Goal: Find specific page/section: Find specific page/section

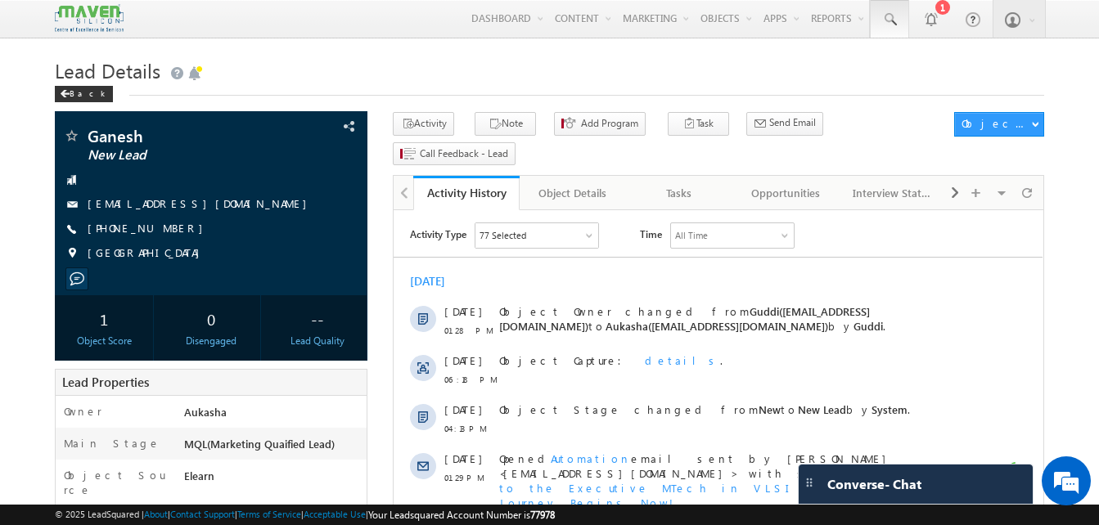
drag, startPoint x: 0, startPoint y: 0, endPoint x: 900, endPoint y: 27, distance: 900.6
click at [900, 27] on link at bounding box center [889, 19] width 39 height 38
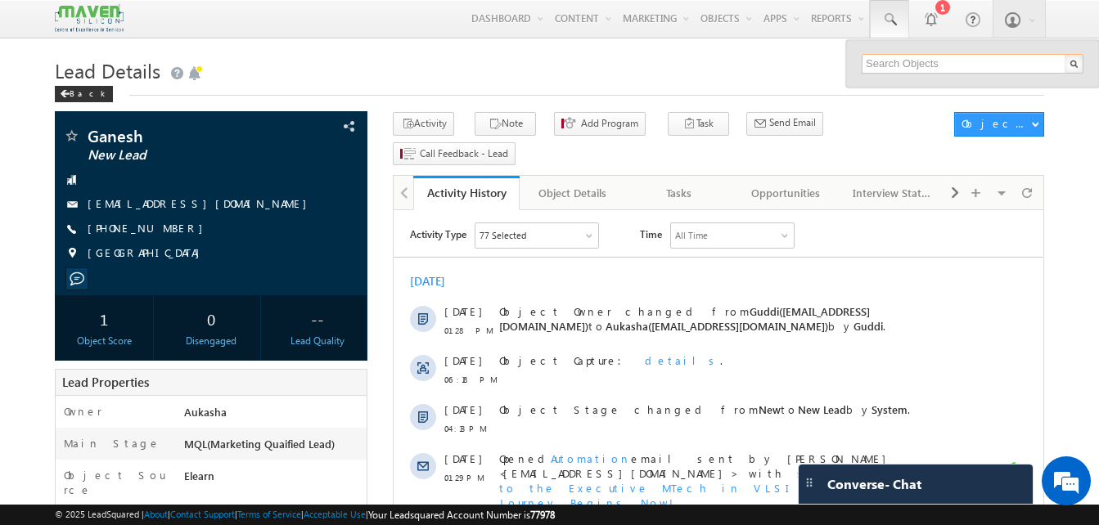
click at [901, 67] on input "text" at bounding box center [973, 64] width 222 height 20
paste input "9016863480"
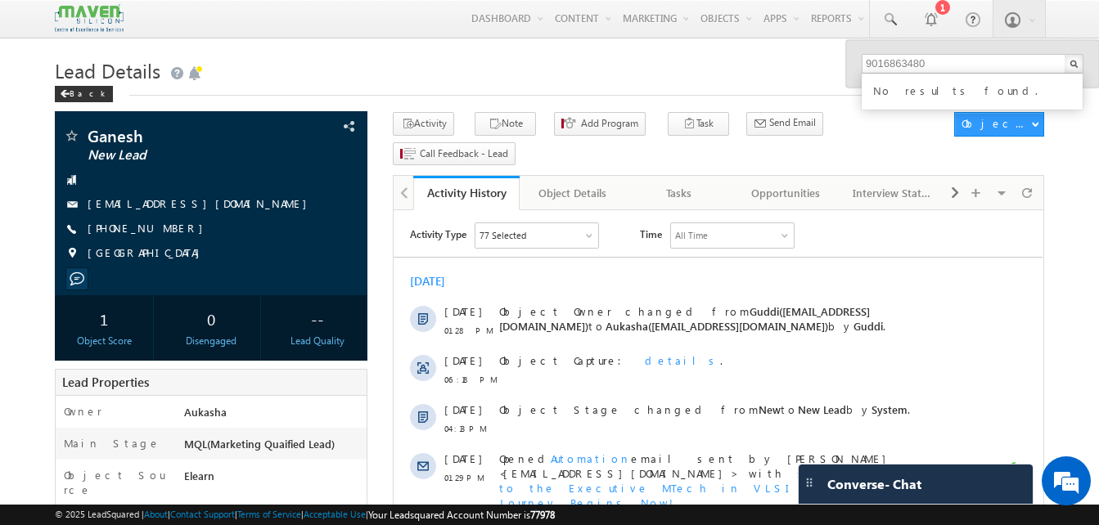
click at [374, 74] on h1 "Lead Details" at bounding box center [549, 69] width 989 height 32
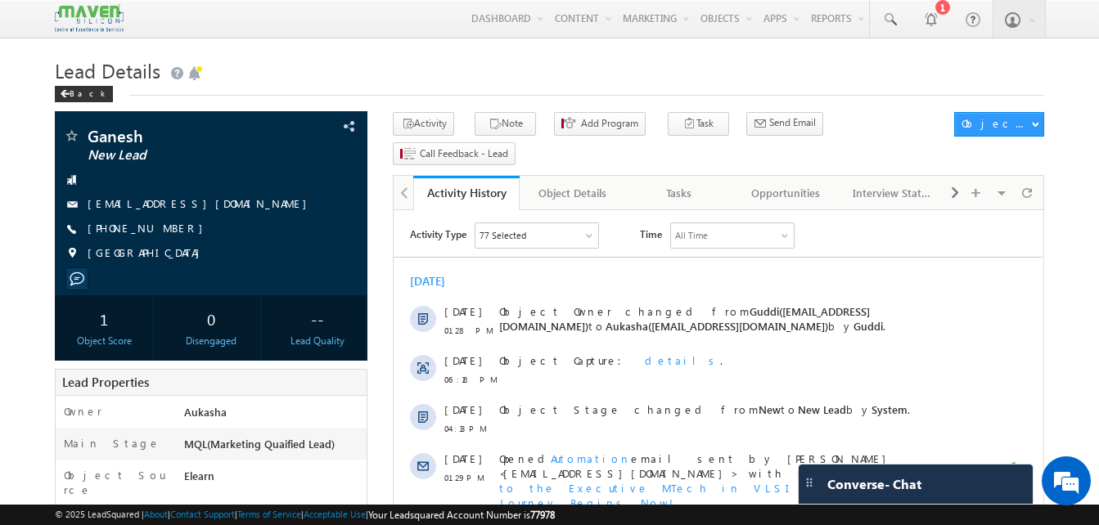
click at [542, 85] on h1 "Lead Details" at bounding box center [549, 69] width 989 height 32
click at [891, 12] on span at bounding box center [889, 19] width 16 height 16
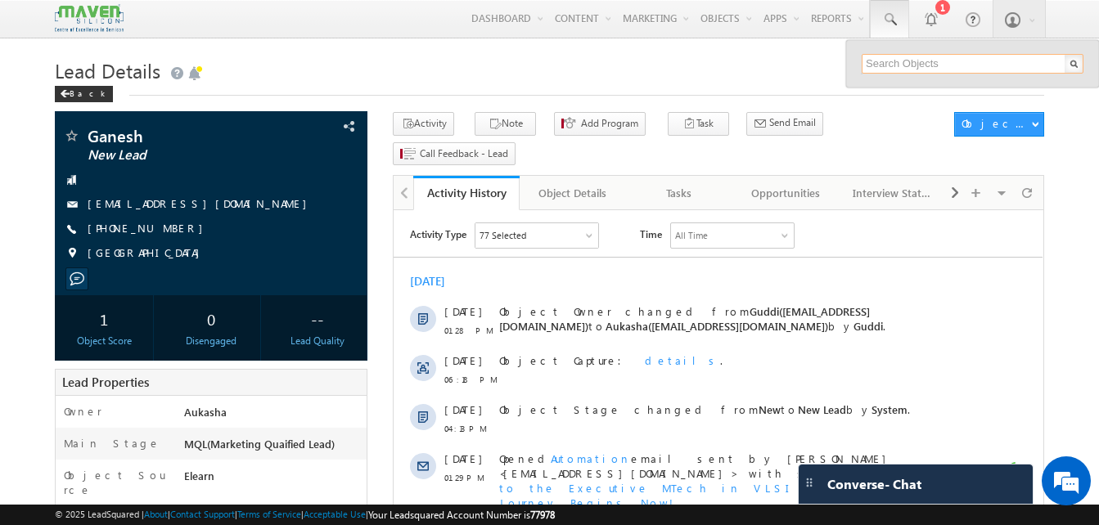
click at [885, 64] on input "text" at bounding box center [973, 64] width 222 height 20
click at [664, 67] on h1 "Lead Details" at bounding box center [549, 69] width 989 height 32
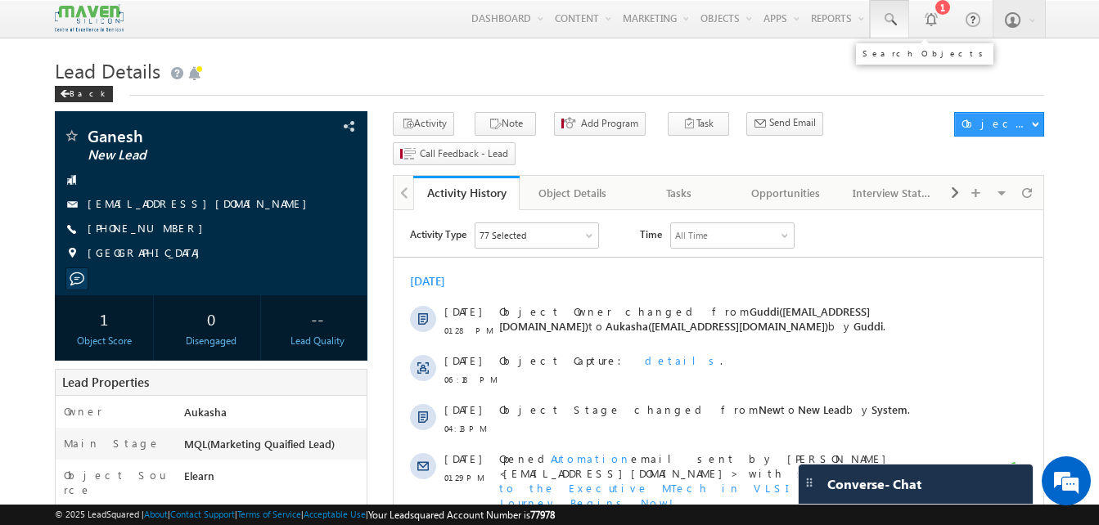
click at [881, 14] on span at bounding box center [889, 19] width 16 height 16
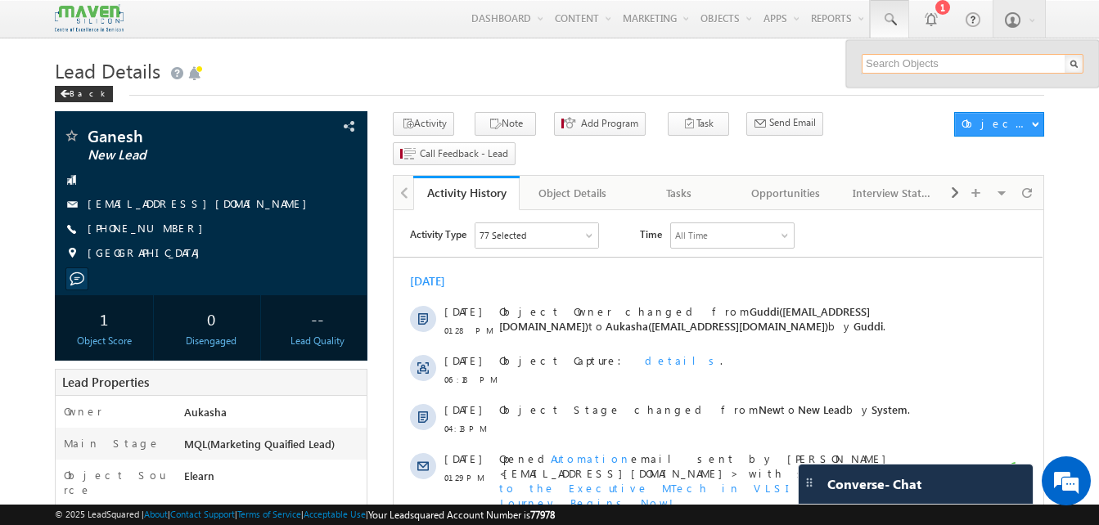
click at [905, 61] on input "text" at bounding box center [973, 64] width 222 height 20
paste input "9016863480"
type input "9016863480"
